Goal: Information Seeking & Learning: Understand process/instructions

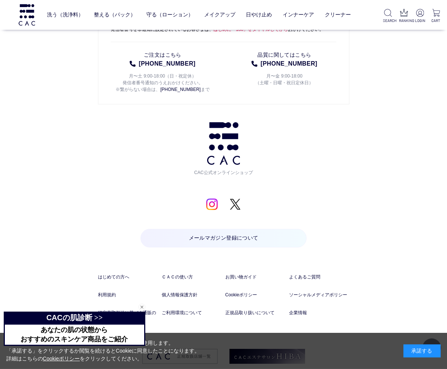
scroll to position [3533, 0]
click at [237, 274] on link "お買い物ガイド" at bounding box center [255, 277] width 60 height 7
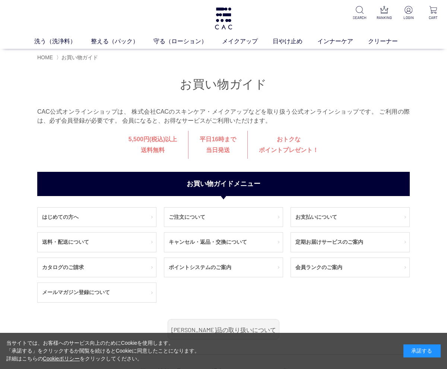
click at [134, 246] on link "送料・配送について" at bounding box center [97, 242] width 119 height 19
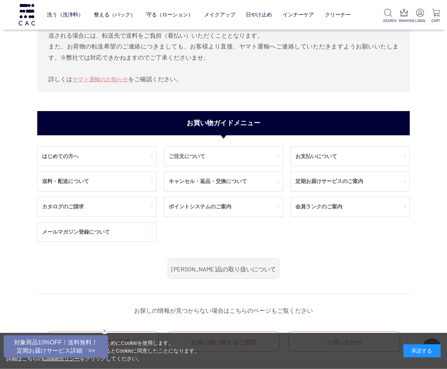
scroll to position [469, 0]
click at [259, 166] on link "ご注文について" at bounding box center [223, 156] width 119 height 19
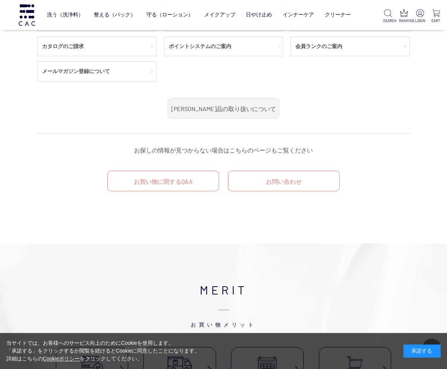
scroll to position [982, 0]
click at [309, 191] on link "お問い合わせ" at bounding box center [284, 181] width 112 height 20
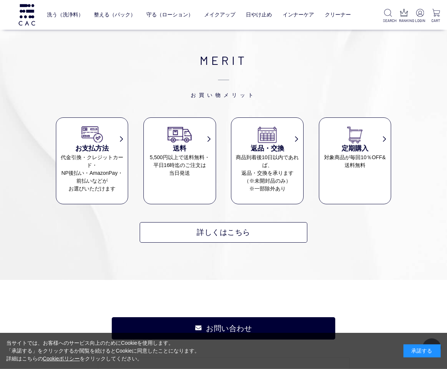
scroll to position [658, 0]
click at [283, 168] on dd "商品到着後10日以内であれば、 返品・交換を承ります （※未開封品のみ） ※一部除外あり" at bounding box center [267, 173] width 72 height 39
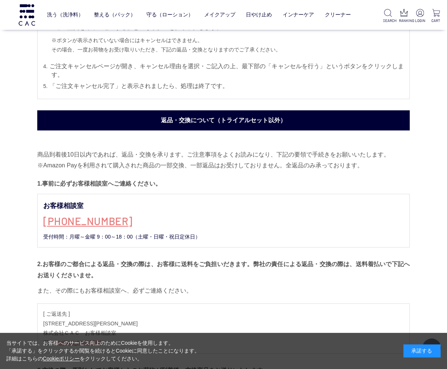
scroll to position [134, 0]
